Goal: Task Accomplishment & Management: Manage account settings

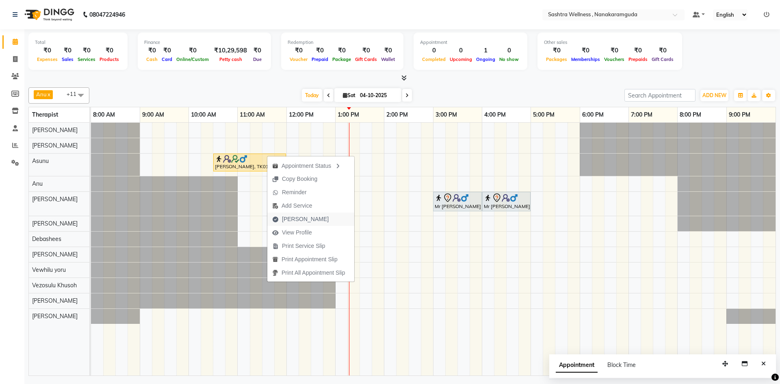
click at [310, 225] on span "[PERSON_NAME]" at bounding box center [300, 218] width 66 height 13
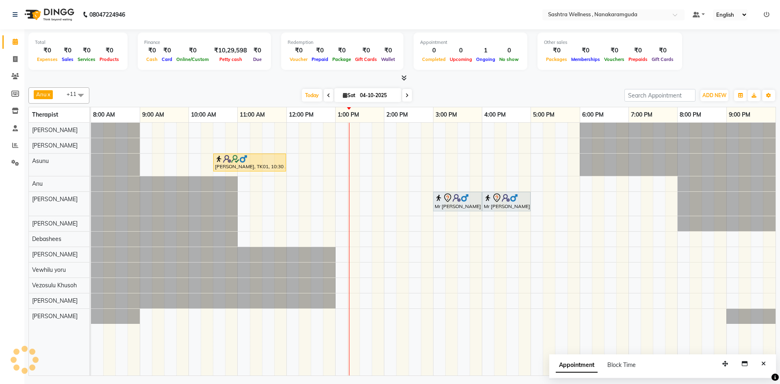
select select "service"
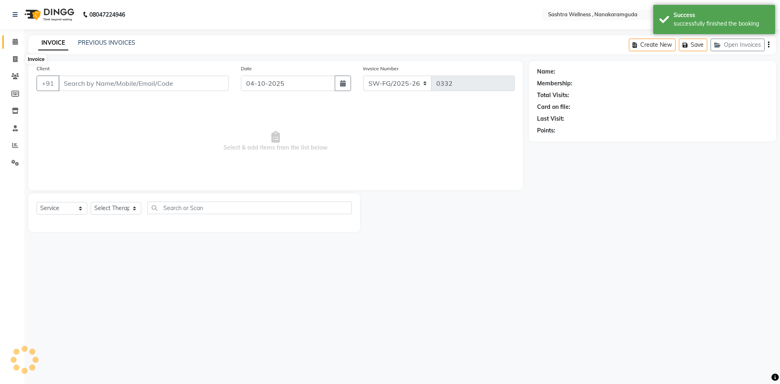
type input "7702001811"
select select "92990"
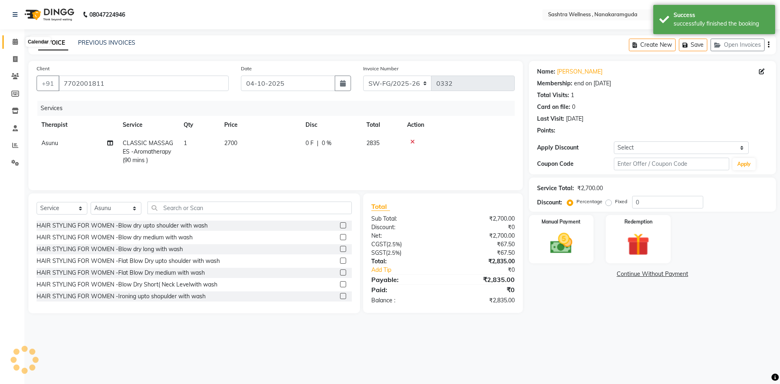
click at [13, 46] on span at bounding box center [15, 41] width 14 height 9
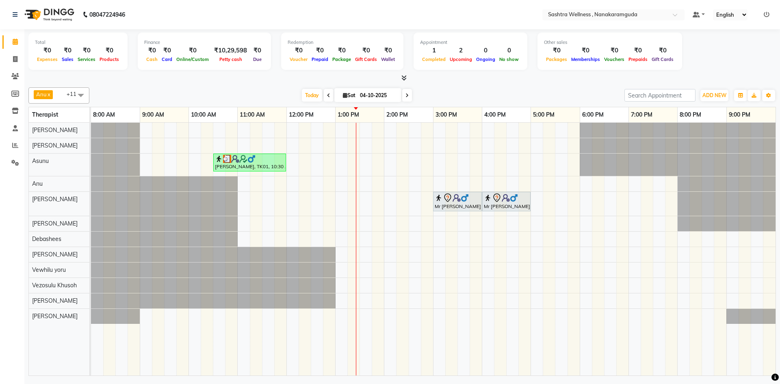
click at [264, 9] on nav "08047224946 Select Location × Sashtra Wellness , Nanakaramguda Default Panel My…" at bounding box center [390, 14] width 780 height 29
click at [271, 22] on nav "08047224946 Select Location × Sashtra Wellness , Nanakaramguda Default Panel My…" at bounding box center [390, 14] width 780 height 29
click at [533, 239] on div "[PERSON_NAME], TK01, 10:30 AM-12:00 PM, CLASSIC MASSAGES -Aromatherapy (90 mins…" at bounding box center [433, 249] width 685 height 253
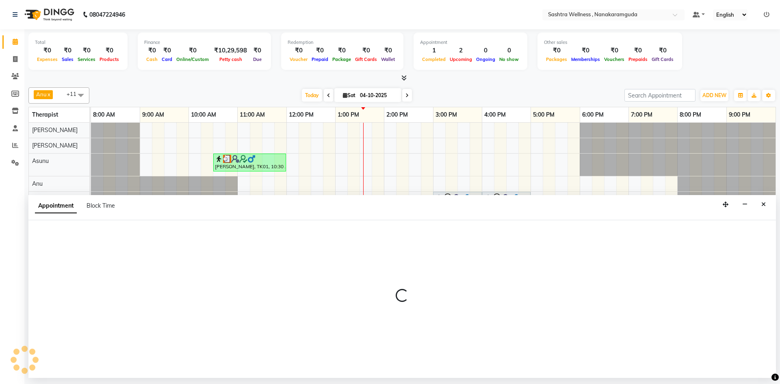
select select "75739"
select select "1020"
select select "tentative"
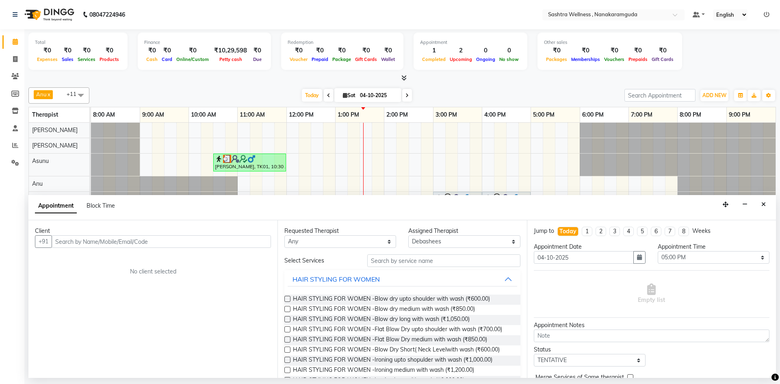
click at [119, 244] on input "text" at bounding box center [161, 241] width 219 height 13
type input "9391030151"
click at [246, 241] on span "Add Client" at bounding box center [254, 241] width 27 height 7
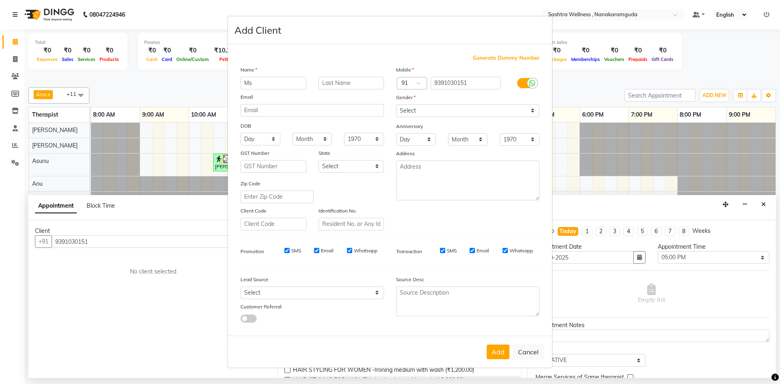
type input "Ms"
type input "[PERSON_NAME]"
click at [457, 108] on select "Select [DEMOGRAPHIC_DATA] [DEMOGRAPHIC_DATA] Other Prefer Not To Say" at bounding box center [467, 110] width 143 height 13
select select "[DEMOGRAPHIC_DATA]"
click at [396, 104] on select "Select [DEMOGRAPHIC_DATA] [DEMOGRAPHIC_DATA] Other Prefer Not To Say" at bounding box center [467, 110] width 143 height 13
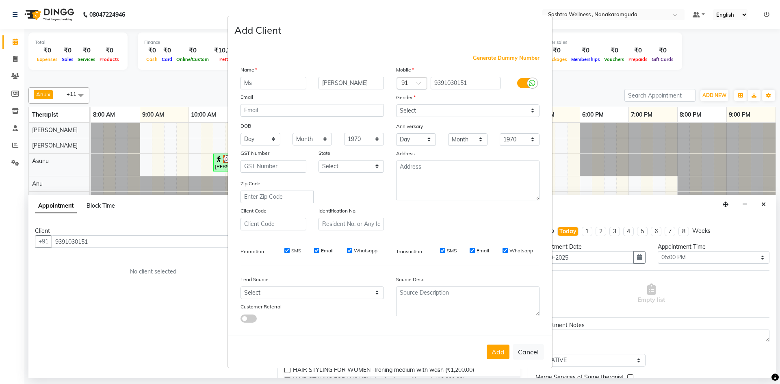
click at [492, 354] on button "Add" at bounding box center [498, 352] width 23 height 15
select select
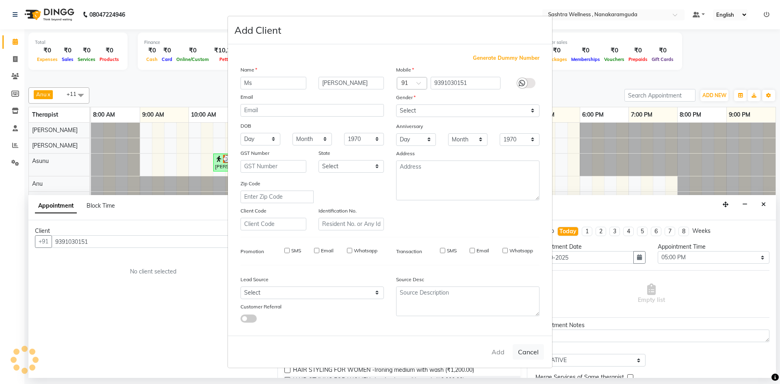
select select
checkbox input "false"
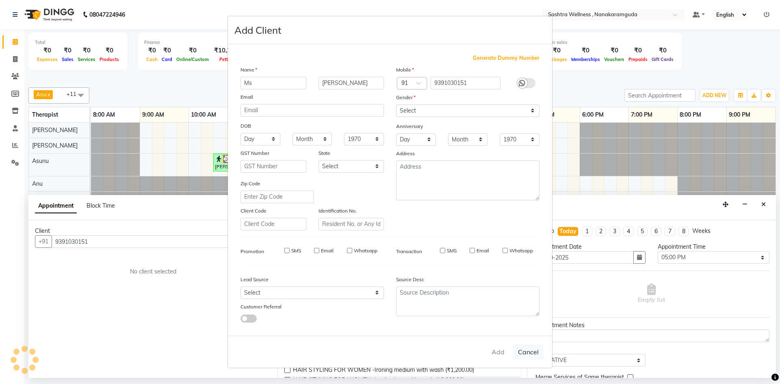
checkbox input "false"
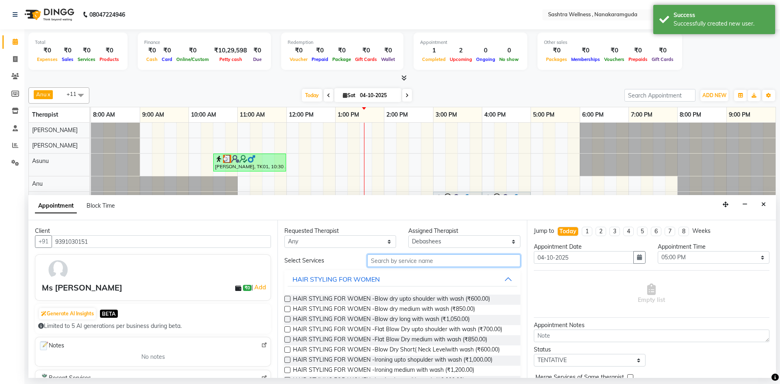
click at [402, 266] on input "text" at bounding box center [443, 260] width 153 height 13
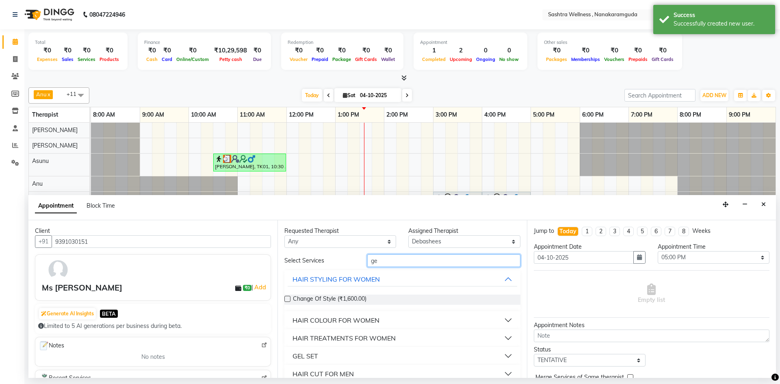
type input "ge"
click at [325, 360] on button "GEL SET" at bounding box center [402, 356] width 229 height 15
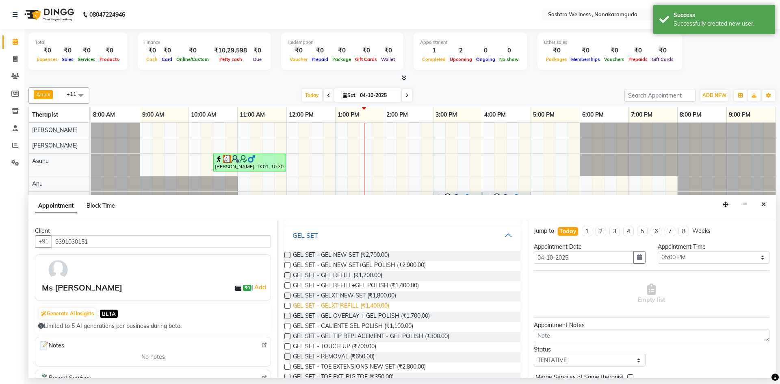
scroll to position [81, 0]
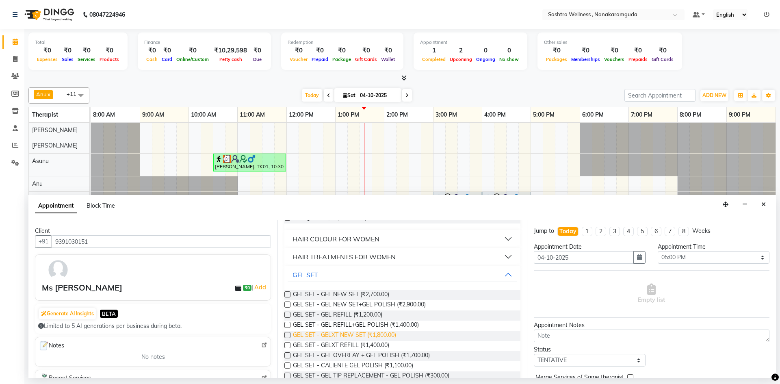
click at [360, 331] on span "GEL SET - GELXT NEW SET (₹1,800.00)" at bounding box center [344, 336] width 103 height 10
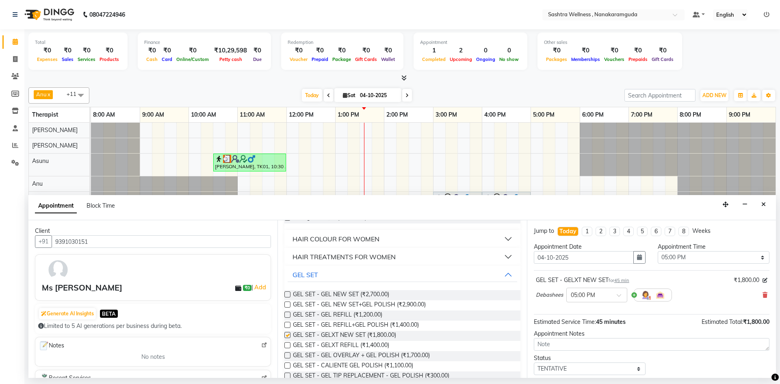
checkbox input "false"
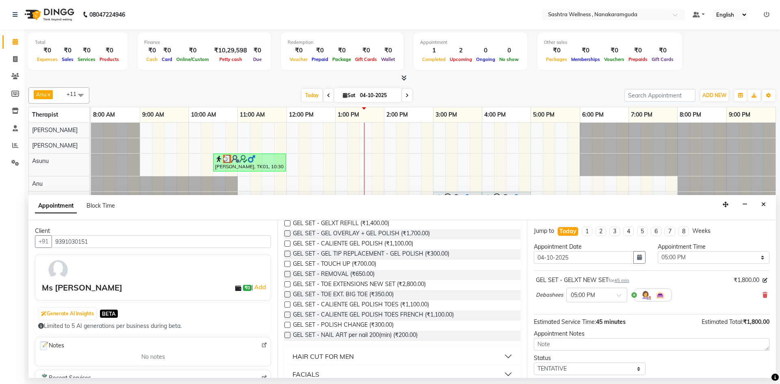
scroll to position [41, 0]
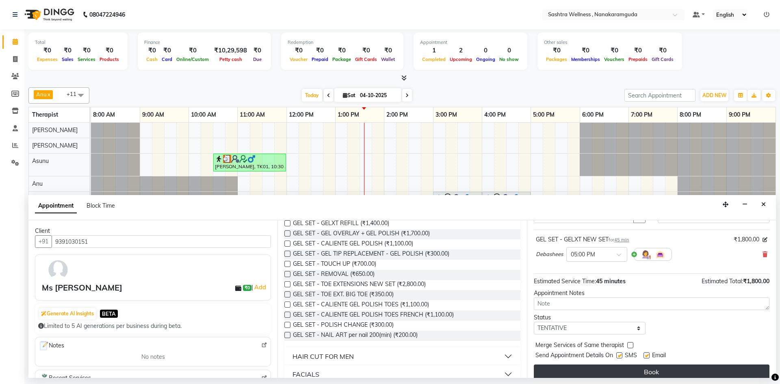
click at [658, 371] on button "Book" at bounding box center [652, 371] width 236 height 15
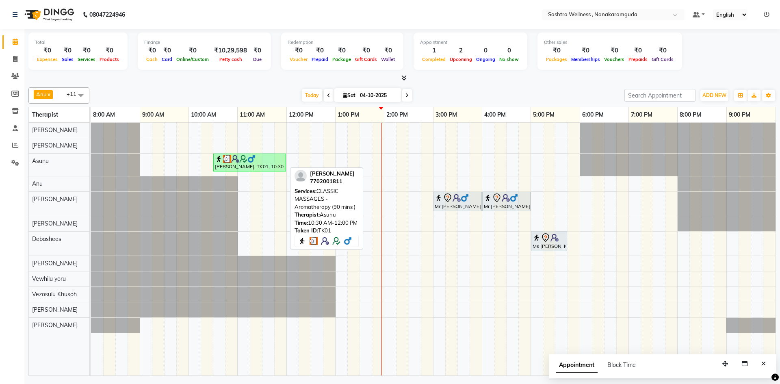
click at [275, 165] on div "[PERSON_NAME], TK01, 10:30 AM-12:00 PM, CLASSIC MASSAGES -Aromatherapy (90 mins…" at bounding box center [249, 162] width 71 height 15
select select "3"
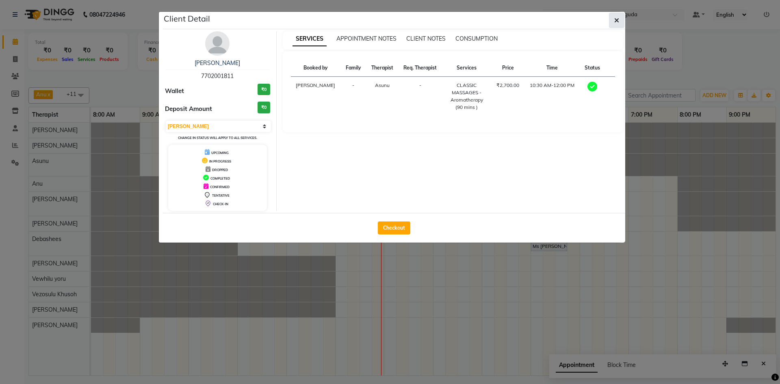
click at [616, 20] on icon "button" at bounding box center [616, 20] width 5 height 7
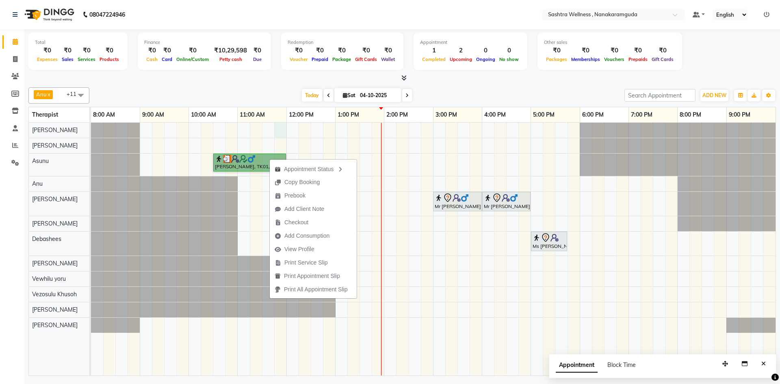
click at [279, 135] on div "[PERSON_NAME], TK01, 10:30 AM-12:00 PM, CLASSIC MASSAGES -Aromatherapy (90 mins…" at bounding box center [433, 249] width 685 height 253
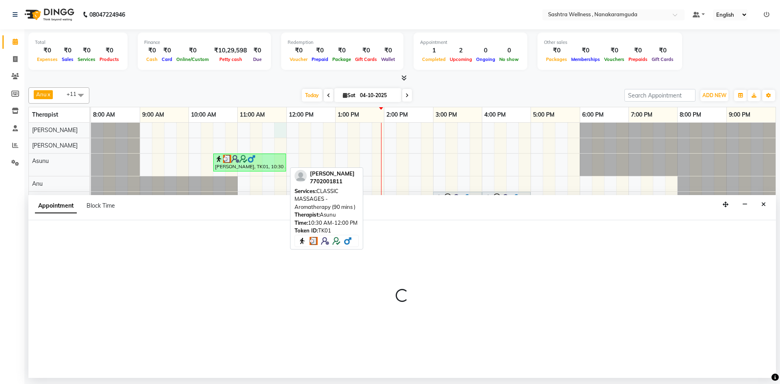
select select "92983"
select select "705"
select select "tentative"
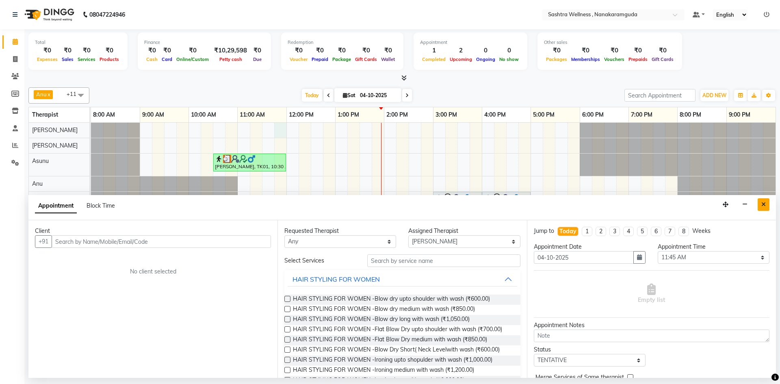
click at [765, 202] on icon "Close" at bounding box center [763, 205] width 4 height 6
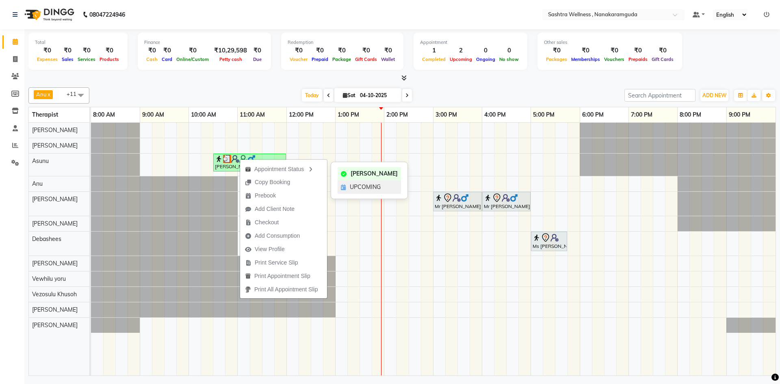
click at [352, 189] on span "UPCOMING" at bounding box center [365, 187] width 31 height 9
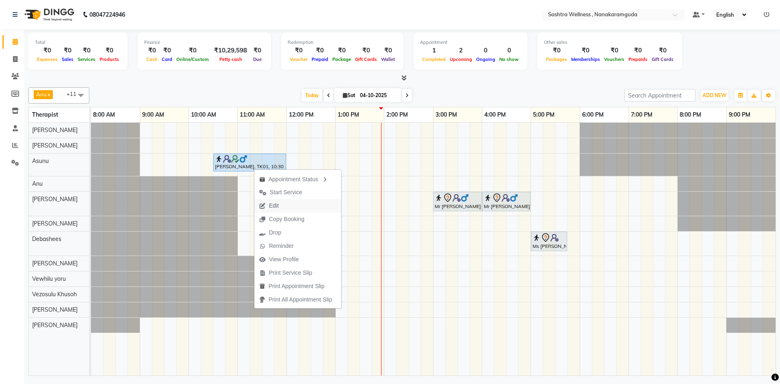
click at [287, 207] on button "Edit" at bounding box center [297, 205] width 87 height 13
select select "tentative"
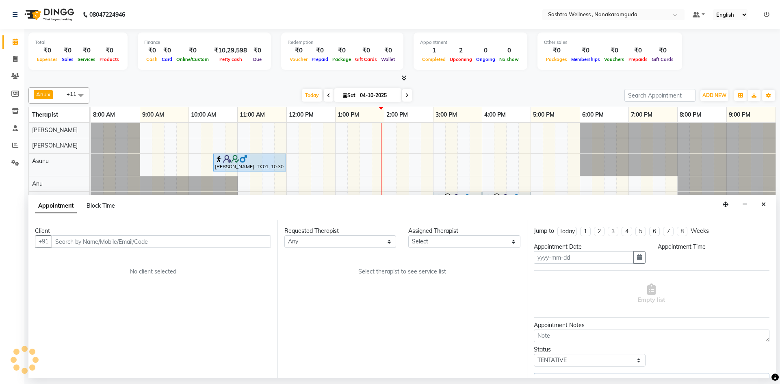
type input "04-10-2025"
select select "92990"
select select "upcoming"
select select "630"
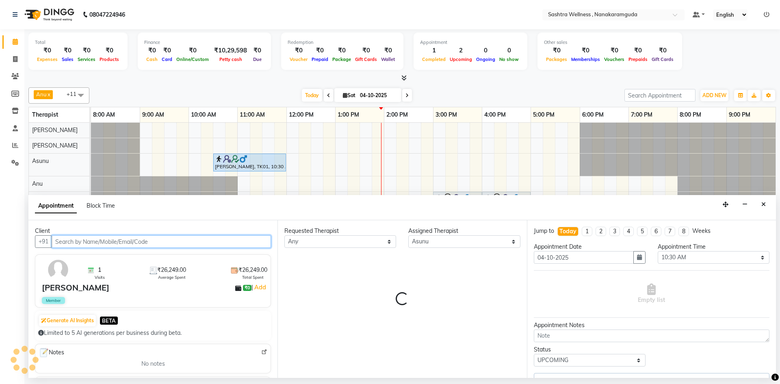
select select "4467"
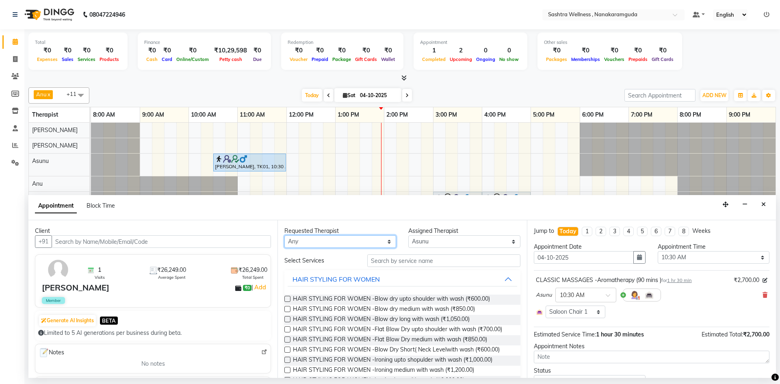
click at [349, 242] on select "Any [PERSON_NAME] [PERSON_NAME] [PERSON_NAME] [PERSON_NAME] [PERSON_NAME] [PERS…" at bounding box center [340, 241] width 112 height 13
select select "92983"
click at [284, 235] on select "Any [PERSON_NAME] [PERSON_NAME] [PERSON_NAME] [PERSON_NAME] [PERSON_NAME] [PERS…" at bounding box center [340, 241] width 112 height 13
select select "92983"
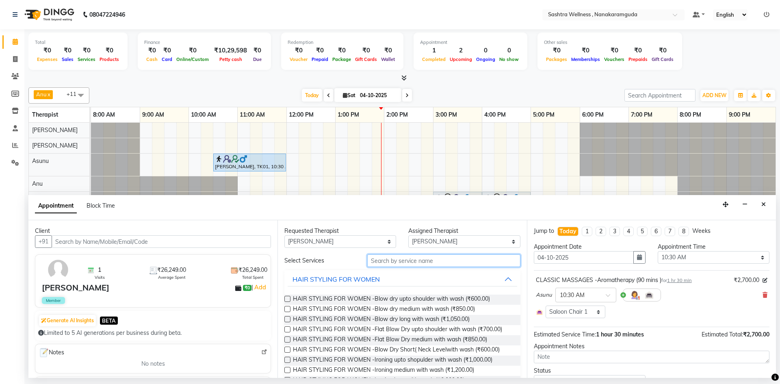
click at [436, 263] on input "text" at bounding box center [443, 260] width 153 height 13
type input "s"
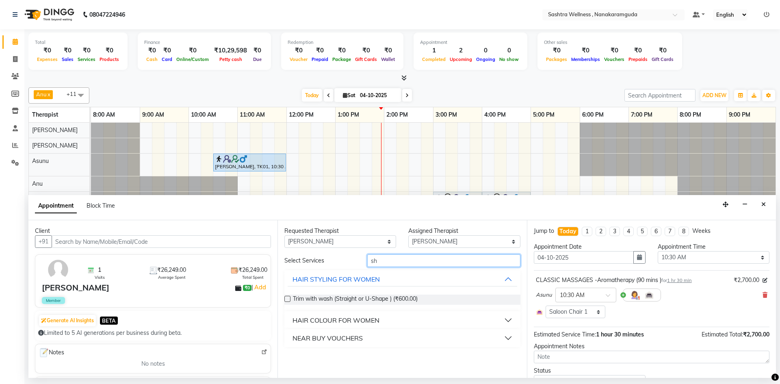
type input "s"
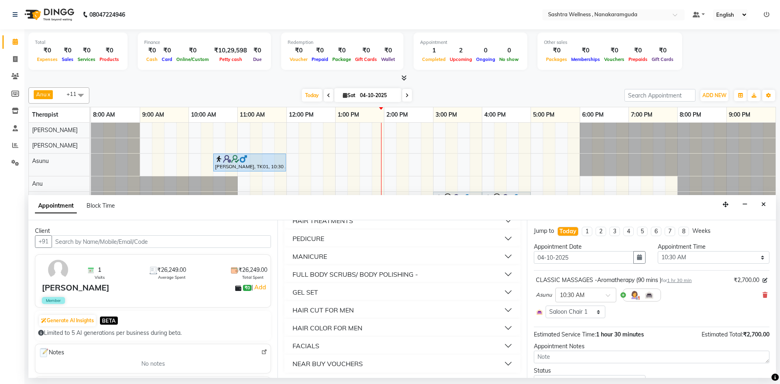
scroll to position [248, 0]
type input "men"
click at [359, 308] on button "HAIR CUT FOR MEN" at bounding box center [402, 308] width 229 height 15
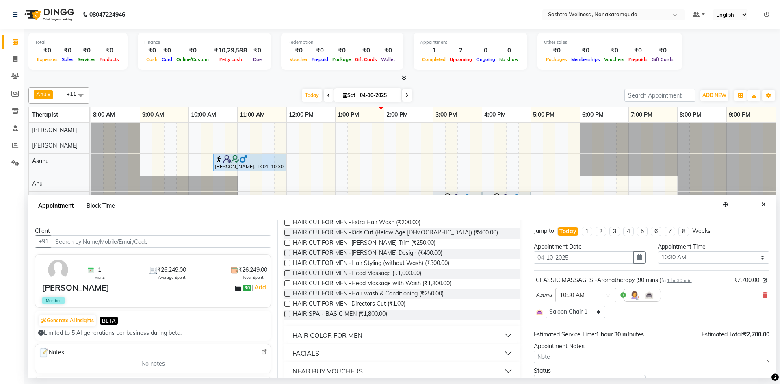
scroll to position [370, 0]
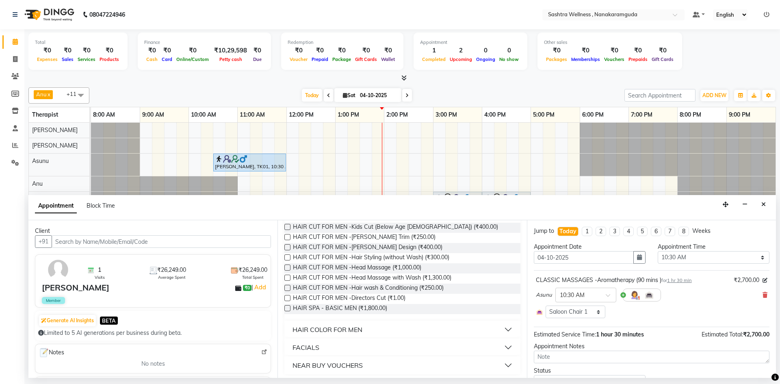
click at [346, 327] on div "HAIR COLOR FOR MEN" at bounding box center [328, 330] width 70 height 10
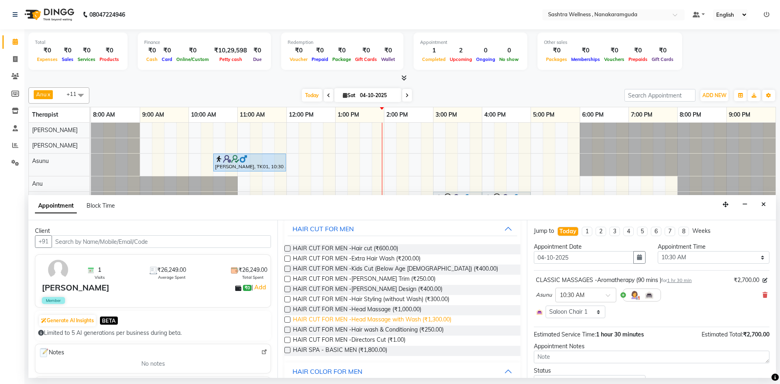
scroll to position [325, 0]
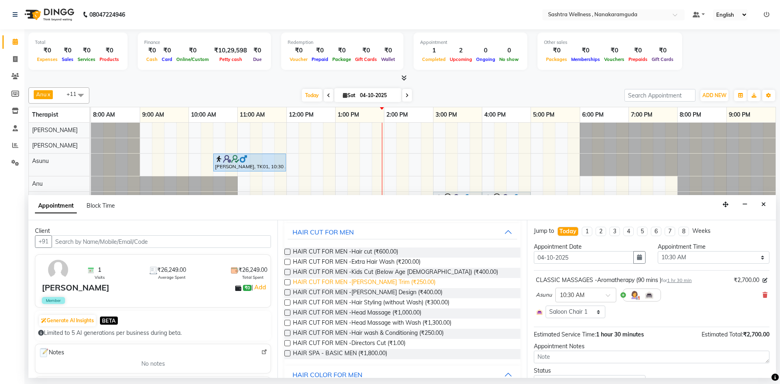
click at [392, 282] on span "HAIR CUT FOR MEN -[PERSON_NAME] Trim (₹250.00)" at bounding box center [364, 283] width 143 height 10
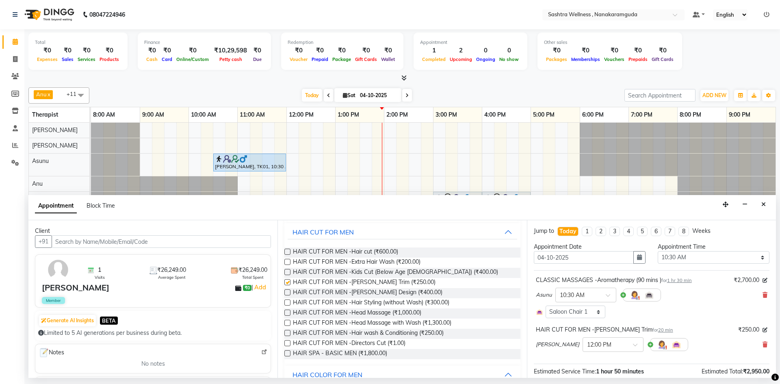
checkbox input "false"
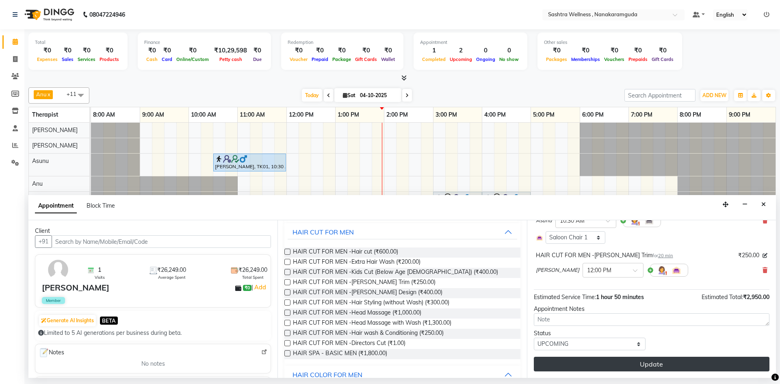
click at [643, 358] on button "Update" at bounding box center [652, 364] width 236 height 15
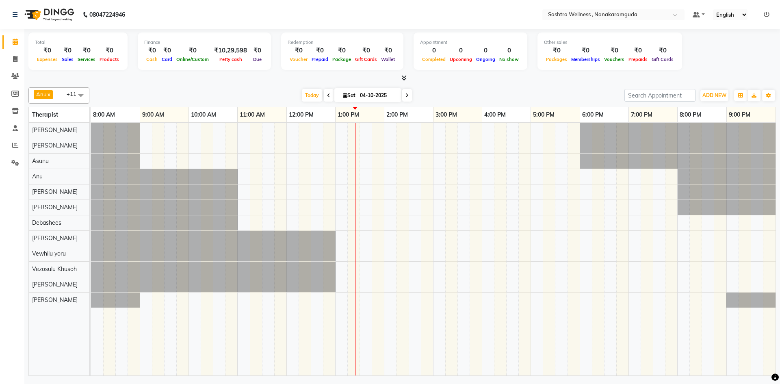
click at [327, 93] on icon at bounding box center [328, 95] width 3 height 5
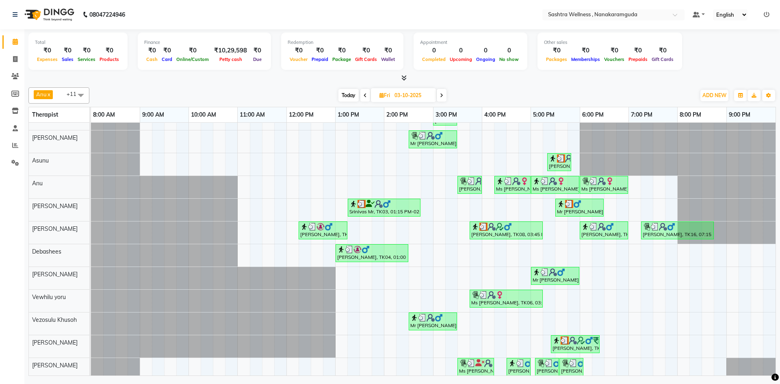
scroll to position [20, 0]
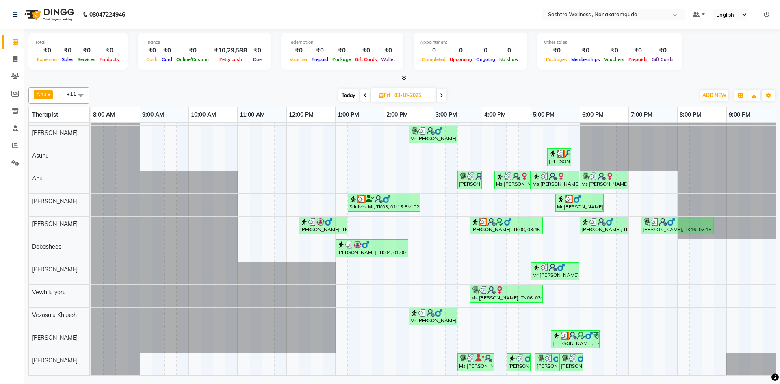
click at [441, 99] on span at bounding box center [442, 95] width 10 height 13
type input "04-10-2025"
